Goal: Navigation & Orientation: Find specific page/section

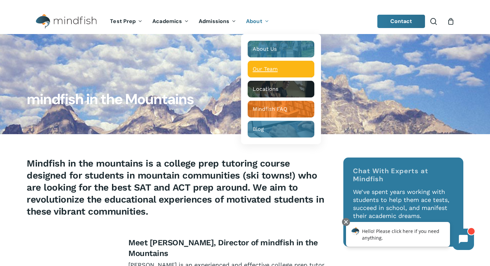
click at [254, 69] on span "Our Team" at bounding box center [265, 69] width 25 height 6
click at [264, 69] on span "Our Team" at bounding box center [265, 69] width 25 height 6
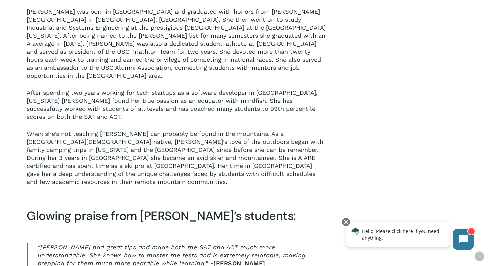
scroll to position [314, 0]
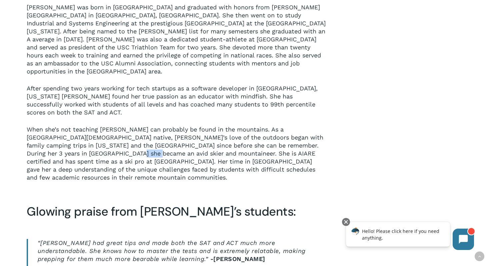
drag, startPoint x: 107, startPoint y: 147, endPoint x: 88, endPoint y: 145, distance: 18.5
click at [88, 145] on p "When she’s not teaching Michelle can probably be found in the mountains. As a N…" at bounding box center [176, 153] width 299 height 56
drag, startPoint x: 88, startPoint y: 145, endPoint x: 125, endPoint y: 147, distance: 36.7
click at [125, 147] on p "When she’s not teaching Michelle can probably be found in the mountains. As a N…" at bounding box center [176, 153] width 299 height 56
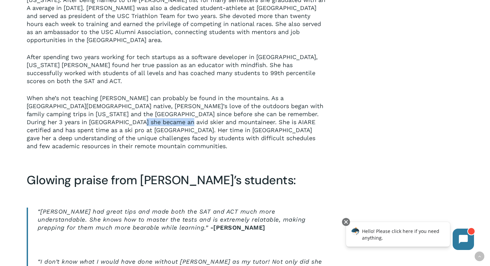
click at [160, 44] on p "Michelle was born in Boston and graduated with honors from Thayer Academy in Br…" at bounding box center [176, 12] width 299 height 81
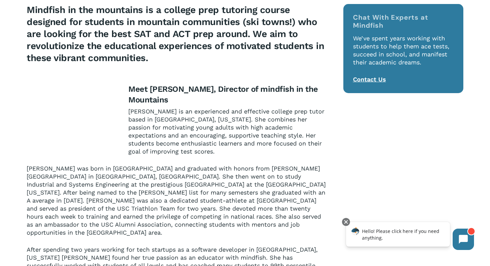
scroll to position [0, 0]
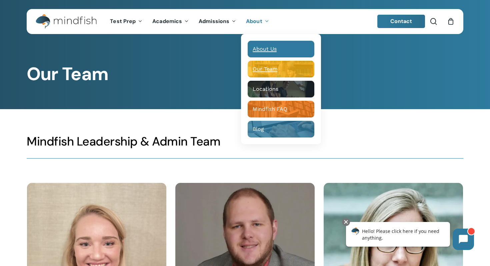
click at [256, 46] on span "About Us" at bounding box center [265, 49] width 24 height 6
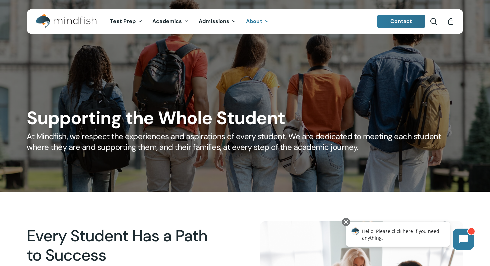
click at [61, 18] on img "Main Menu" at bounding box center [63, 21] width 54 height 15
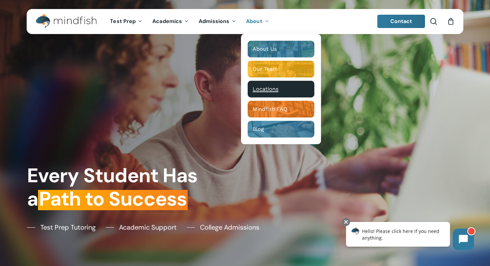
click at [263, 91] on span "Locations" at bounding box center [266, 89] width 26 height 6
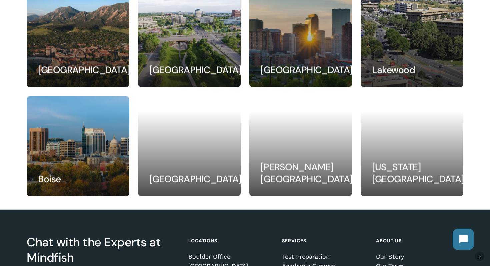
scroll to position [136, 0]
